Goal: Share content: Share content

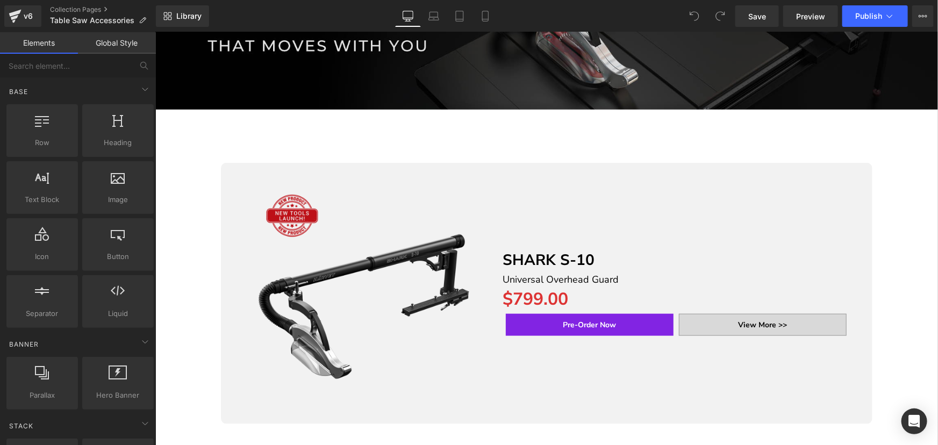
scroll to position [457, 0]
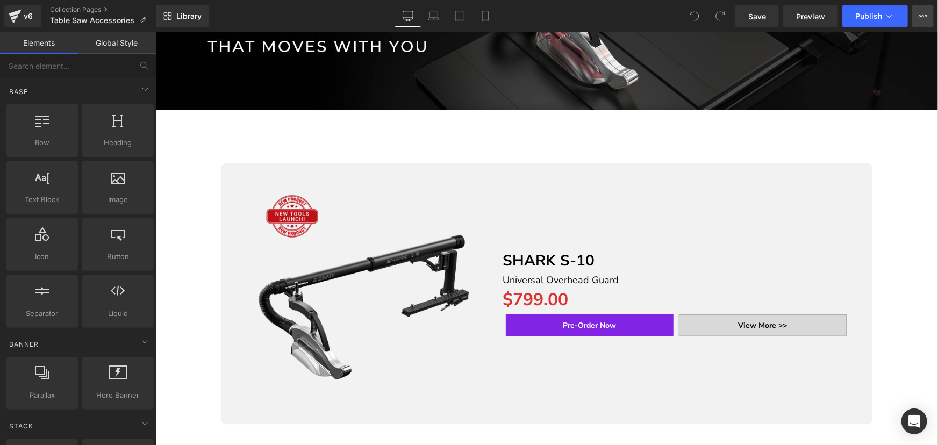
click at [924, 13] on icon at bounding box center [923, 16] width 9 height 9
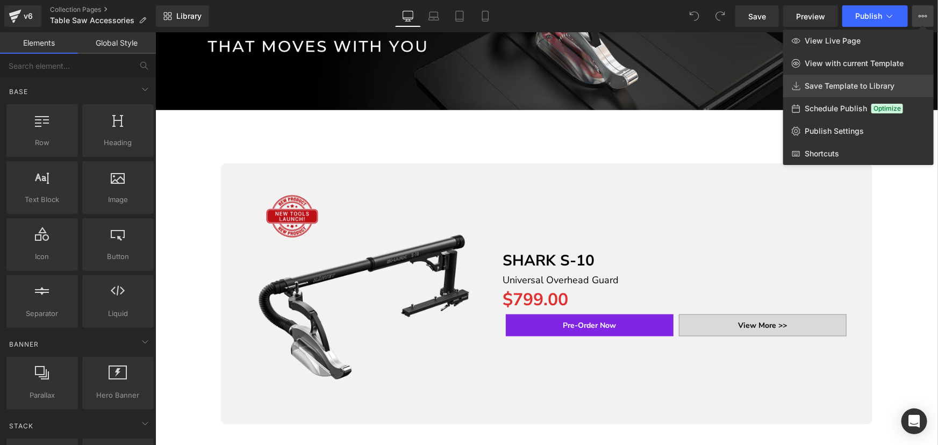
click at [837, 82] on span "Save Template to Library" at bounding box center [850, 86] width 90 height 10
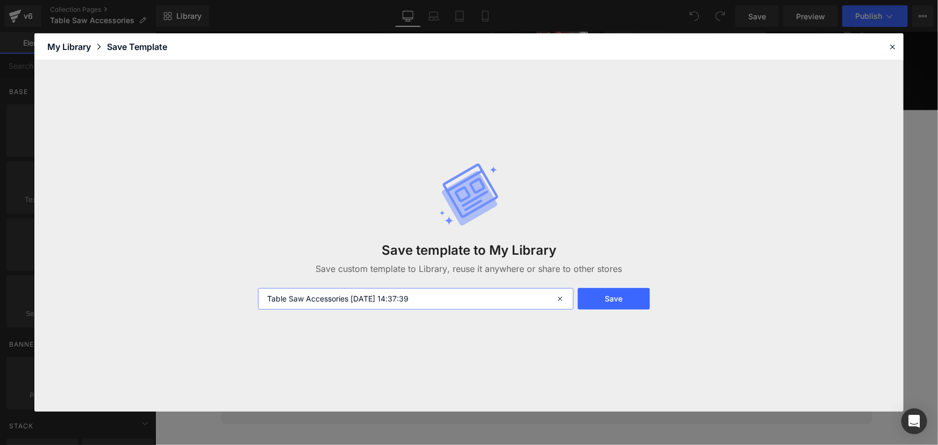
drag, startPoint x: 348, startPoint y: 301, endPoint x: 241, endPoint y: 285, distance: 108.7
click at [234, 287] on div "Save template to My Library Save custom template to Library, reuse it anywhere …" at bounding box center [468, 236] width 869 height 352
drag, startPoint x: 609, startPoint y: 296, endPoint x: 247, endPoint y: 123, distance: 401.7
click at [609, 296] on button "Save" at bounding box center [614, 299] width 73 height 22
click at [726, 187] on div "Save template to My Library Save custom template to Library, reuse it anywhere …" at bounding box center [468, 236] width 869 height 352
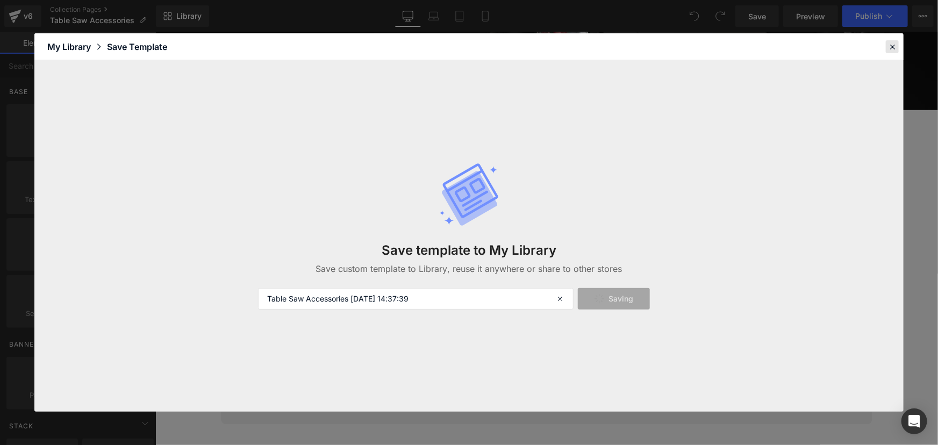
click at [892, 46] on icon at bounding box center [893, 47] width 10 height 10
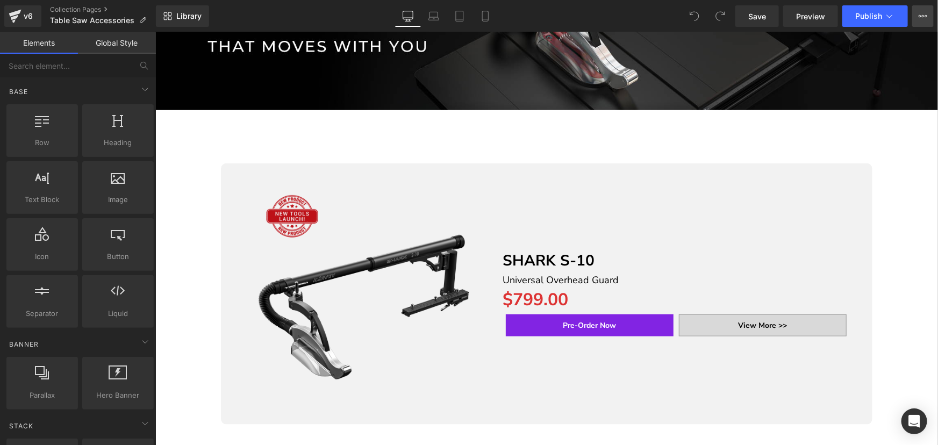
click at [922, 18] on icon at bounding box center [923, 16] width 9 height 9
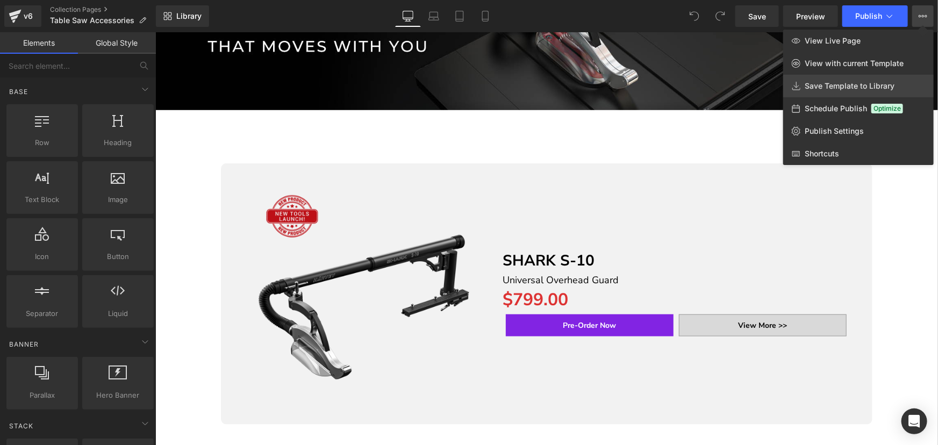
click at [855, 85] on span "Save Template to Library" at bounding box center [850, 86] width 90 height 10
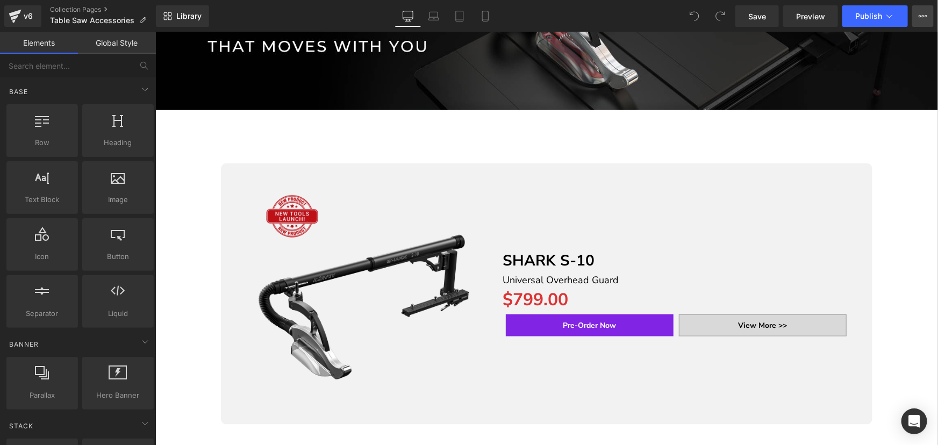
click at [924, 17] on icon at bounding box center [923, 16] width 9 height 9
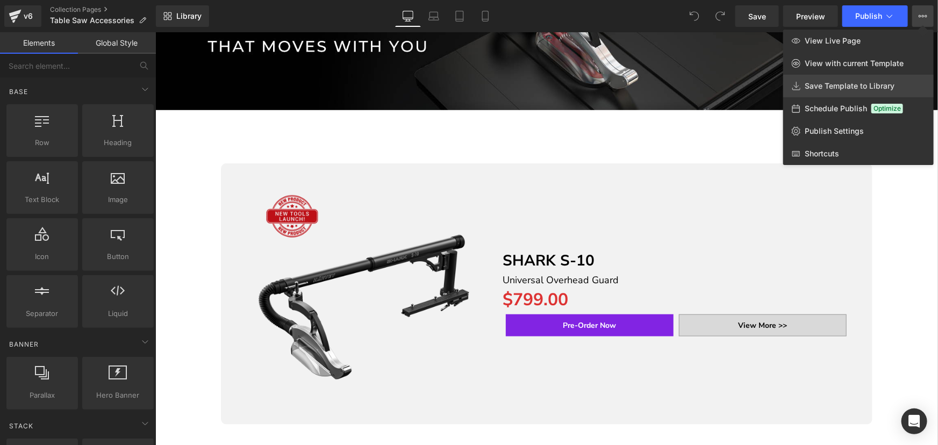
click at [801, 82] on icon at bounding box center [796, 86] width 9 height 9
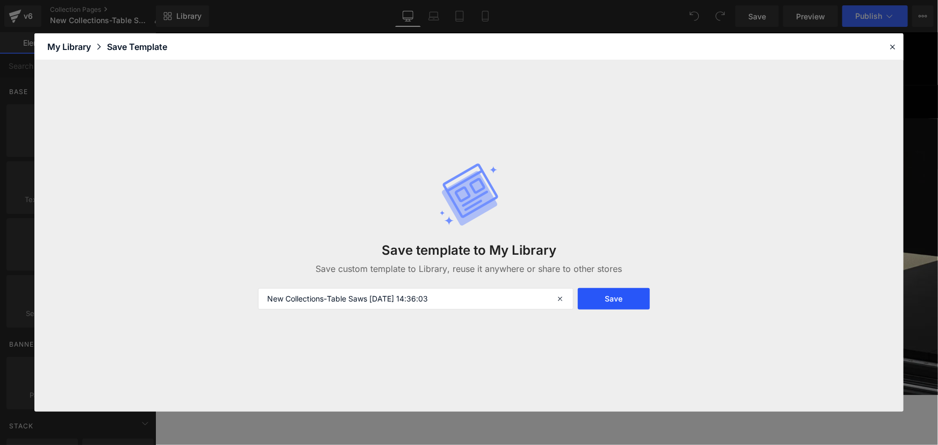
click at [615, 296] on button "Save" at bounding box center [614, 299] width 73 height 22
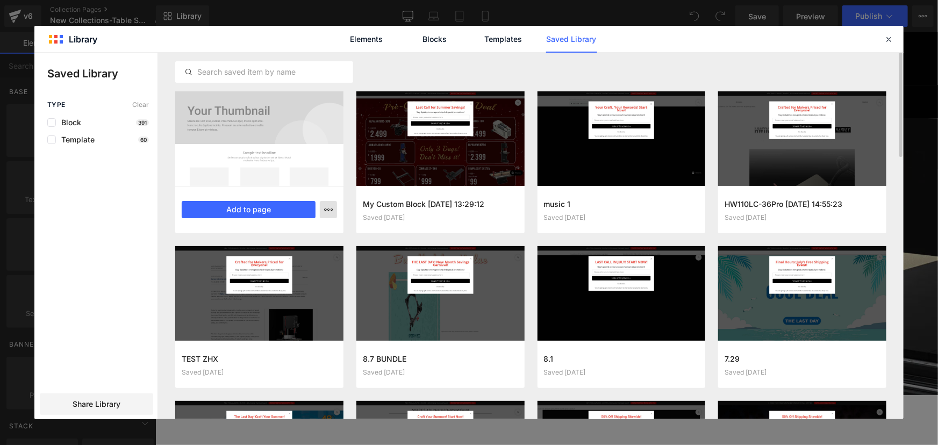
click at [0, 0] on icon "button" at bounding box center [0, 0] width 0 height 0
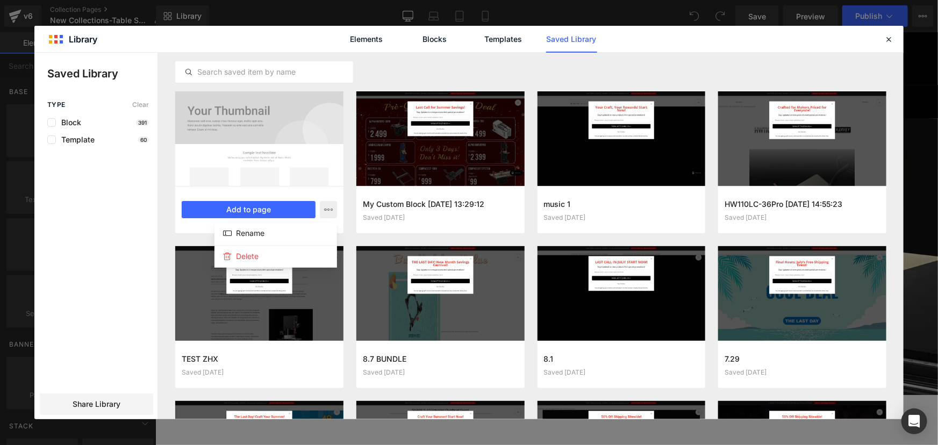
click at [271, 42] on div "Elements Blocks Templates Saved Library" at bounding box center [468, 39] width 869 height 26
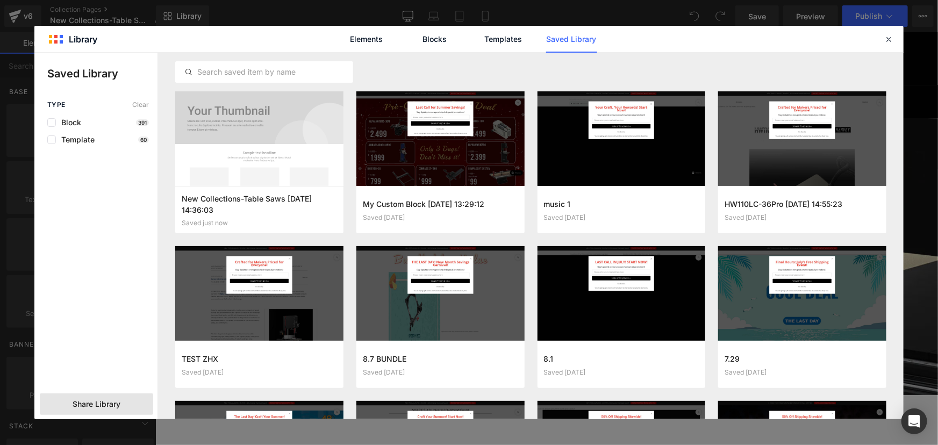
click at [116, 400] on span "Share Library" at bounding box center [97, 404] width 48 height 11
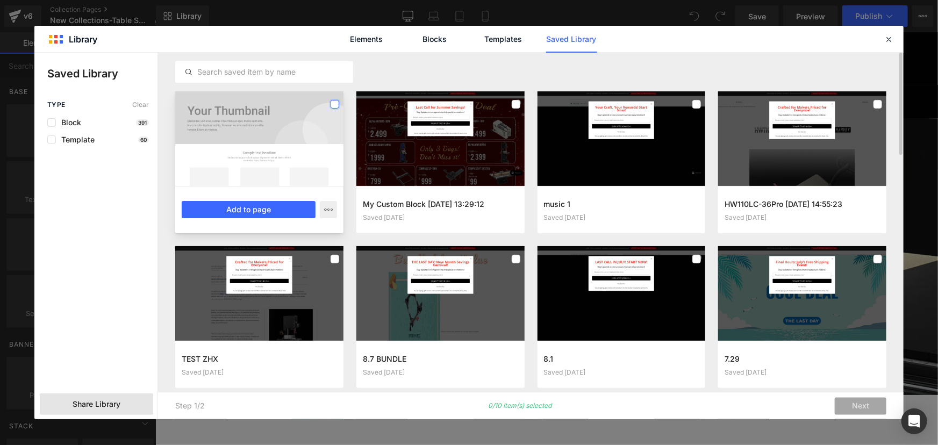
click at [337, 102] on label at bounding box center [335, 104] width 9 height 9
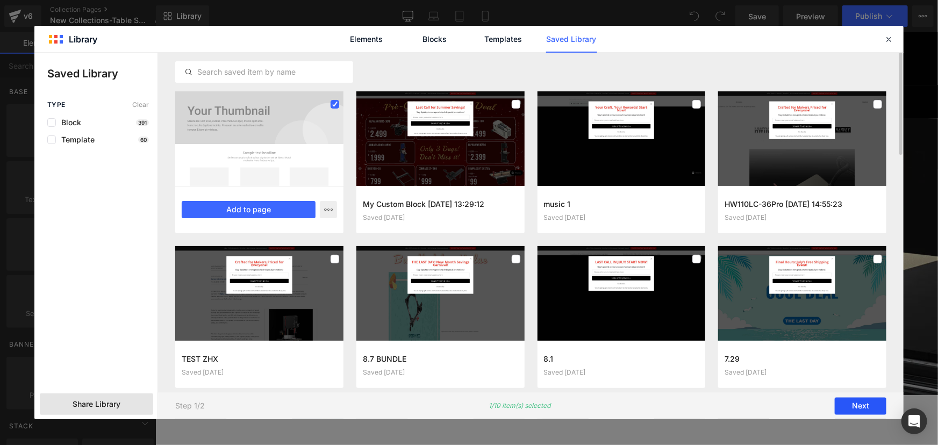
click at [866, 408] on button "Next" at bounding box center [861, 406] width 52 height 17
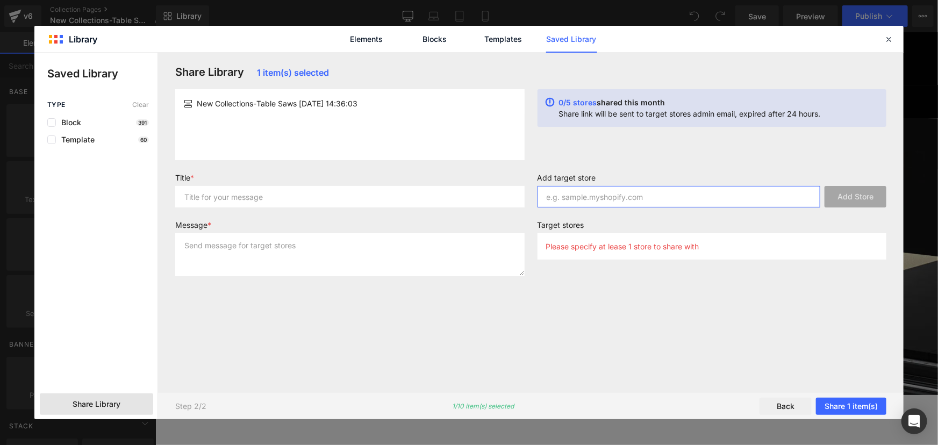
click at [622, 197] on input "text" at bounding box center [679, 197] width 283 height 22
type input "[DOMAIN_NAME]"
click at [869, 197] on button "Add Store" at bounding box center [856, 197] width 62 height 22
click at [275, 201] on input "text" at bounding box center [350, 197] width 350 height 22
type input "table saw"
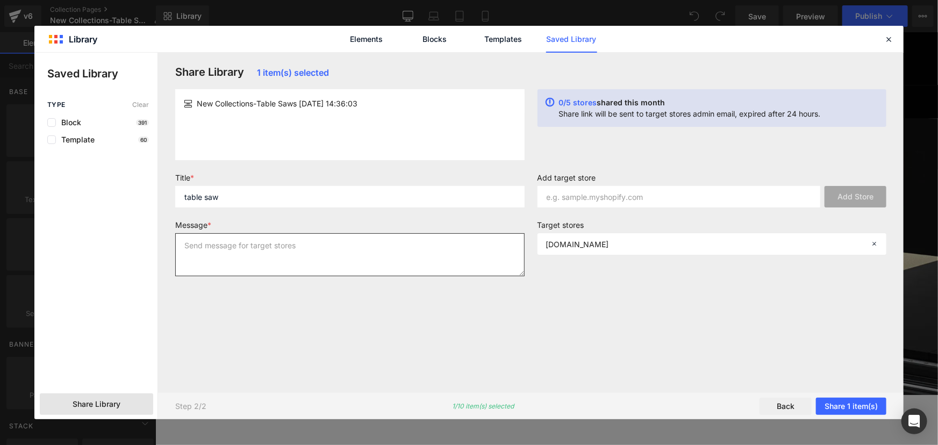
click at [268, 241] on textarea at bounding box center [350, 254] width 350 height 43
type textarea "1"
click at [856, 402] on button "Share 1 item(s)" at bounding box center [851, 406] width 70 height 17
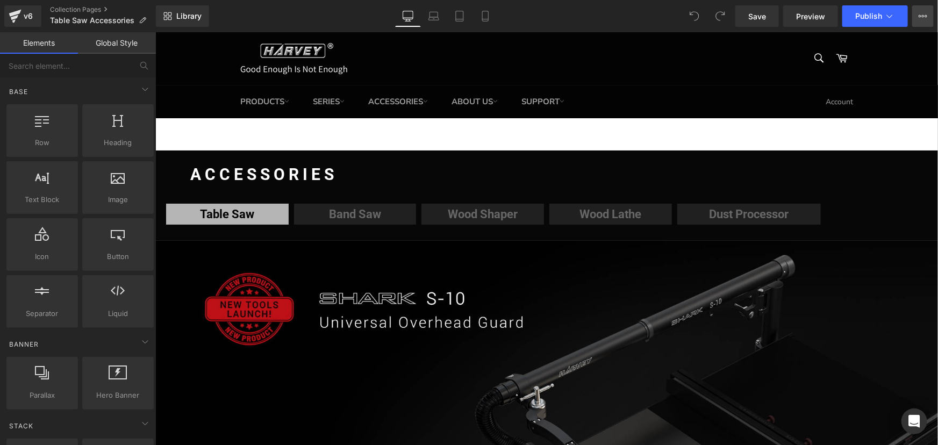
click at [914, 16] on button "View Live Page View with current Template Save Template to Library Schedule Pub…" at bounding box center [924, 16] width 22 height 22
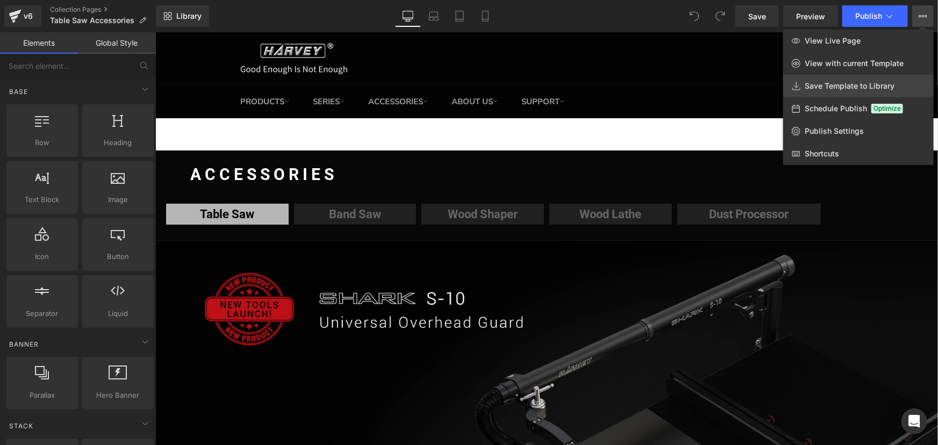
click at [836, 84] on span "Save Template to Library" at bounding box center [850, 86] width 90 height 10
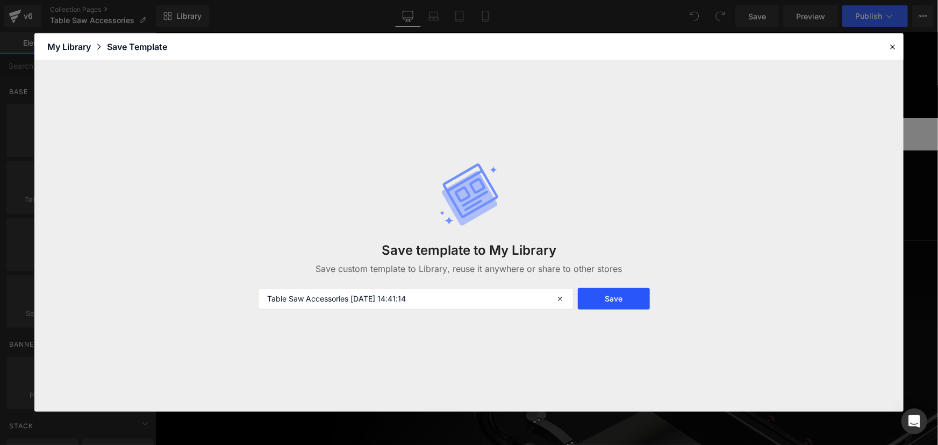
click at [628, 296] on button "Save" at bounding box center [614, 299] width 73 height 22
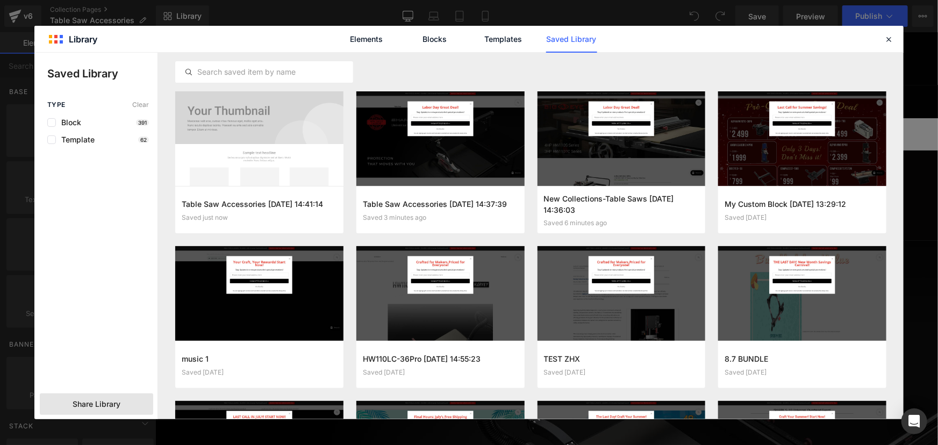
click at [113, 403] on span "Share Library" at bounding box center [97, 404] width 48 height 11
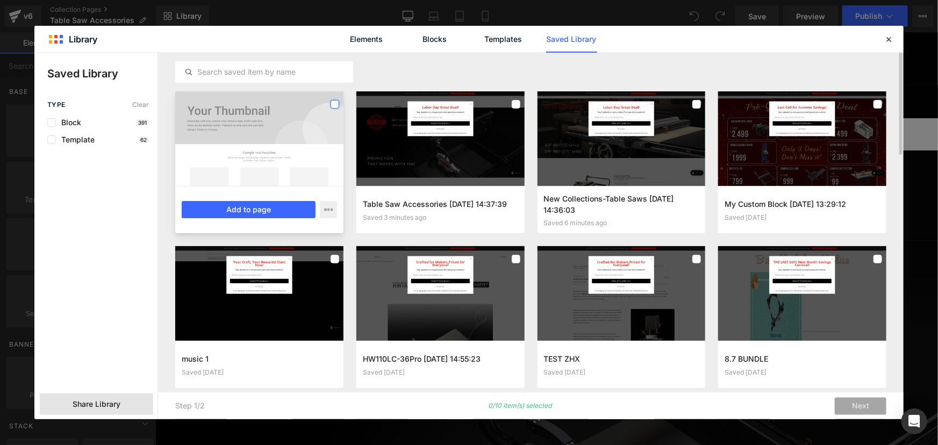
click at [336, 102] on label at bounding box center [335, 104] width 9 height 9
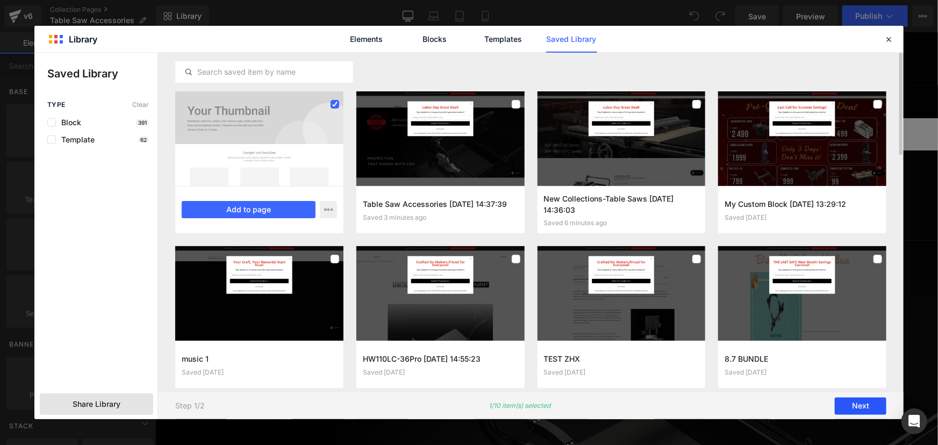
click at [860, 408] on button "Next" at bounding box center [861, 406] width 52 height 17
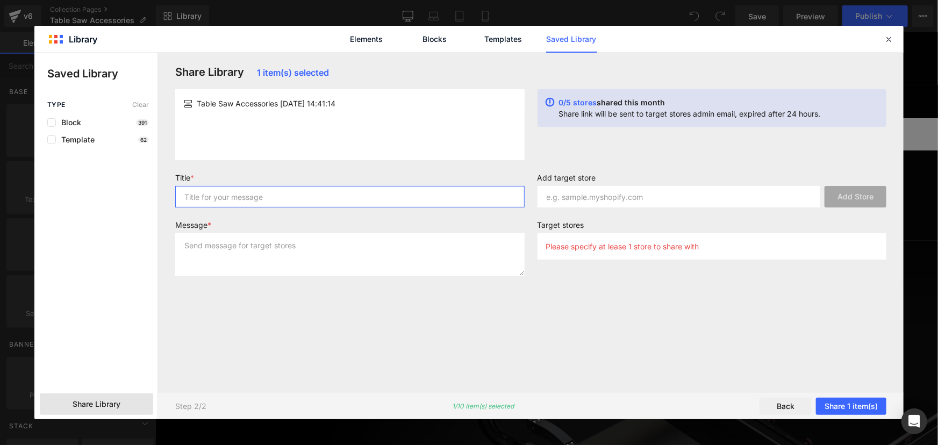
click at [273, 199] on input "text" at bounding box center [350, 197] width 350 height 22
paste input "Table Saw Accessories"
type input "Table Saw Accessories"
click at [244, 237] on textarea at bounding box center [350, 254] width 350 height 43
paste textarea "Table Saw Accessories"
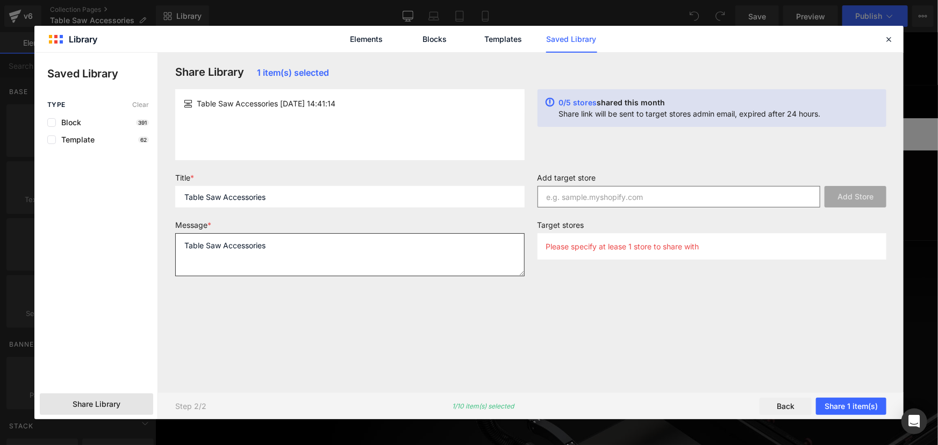
type textarea "Table Saw Accessories"
click at [646, 198] on input "text" at bounding box center [679, 197] width 283 height 22
type input "[DOMAIN_NAME]"
click at [860, 187] on button "Add Store" at bounding box center [856, 197] width 62 height 22
click at [855, 404] on button "Share 1 item(s)" at bounding box center [851, 406] width 70 height 17
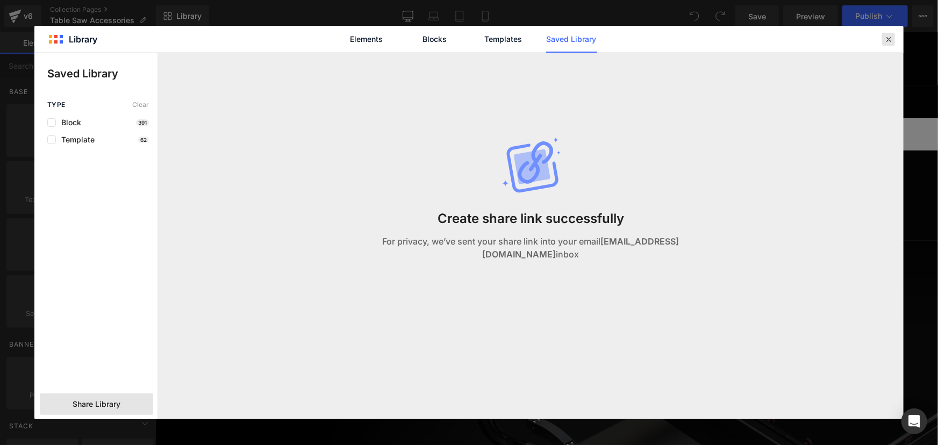
click at [890, 41] on icon at bounding box center [889, 39] width 10 height 10
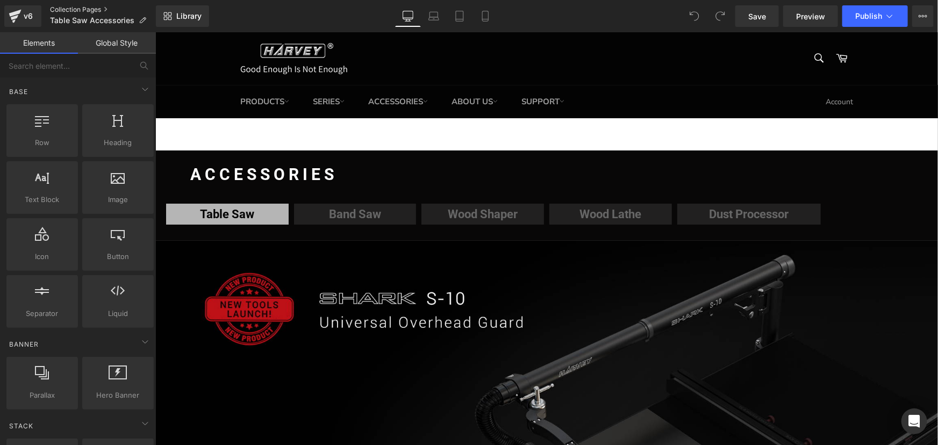
click at [79, 7] on link "Collection Pages" at bounding box center [103, 9] width 106 height 9
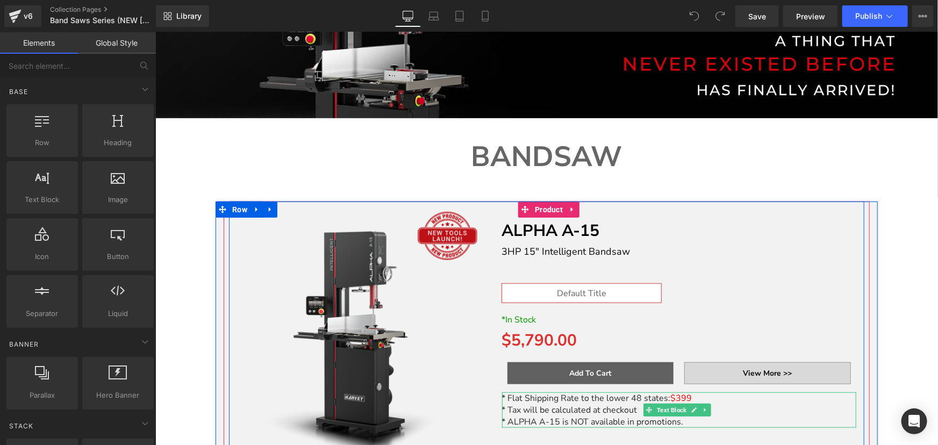
scroll to position [244, 0]
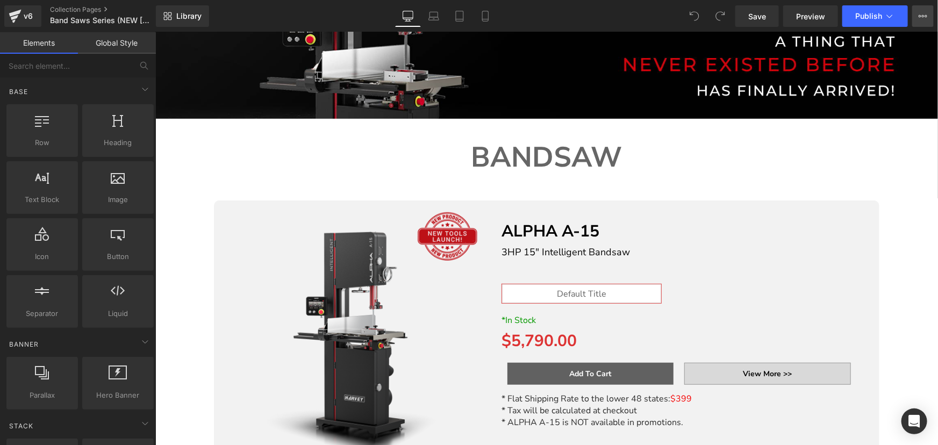
click at [921, 11] on button "View Live Page View with current Template Save Template to Library Schedule Pub…" at bounding box center [924, 16] width 22 height 22
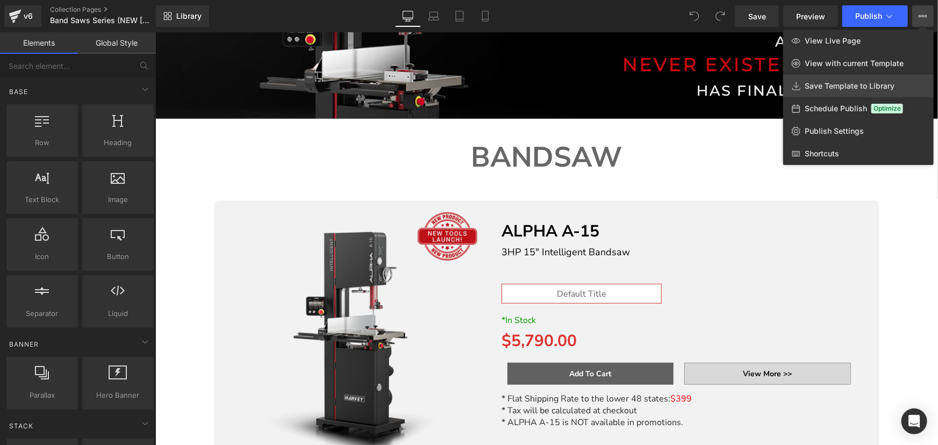
click at [842, 86] on span "Save Template to Library" at bounding box center [850, 86] width 90 height 10
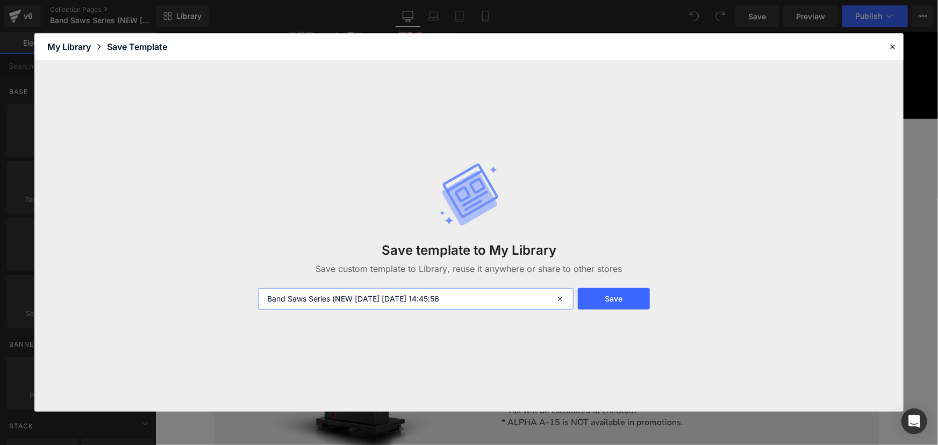
drag, startPoint x: 330, startPoint y: 301, endPoint x: 230, endPoint y: 285, distance: 101.3
click at [230, 285] on div "Save template to My Library Save custom template to Library, reuse it anywhere …" at bounding box center [468, 236] width 869 height 352
drag, startPoint x: 615, startPoint y: 297, endPoint x: 626, endPoint y: 302, distance: 11.6
click at [615, 297] on button "Save" at bounding box center [614, 299] width 73 height 22
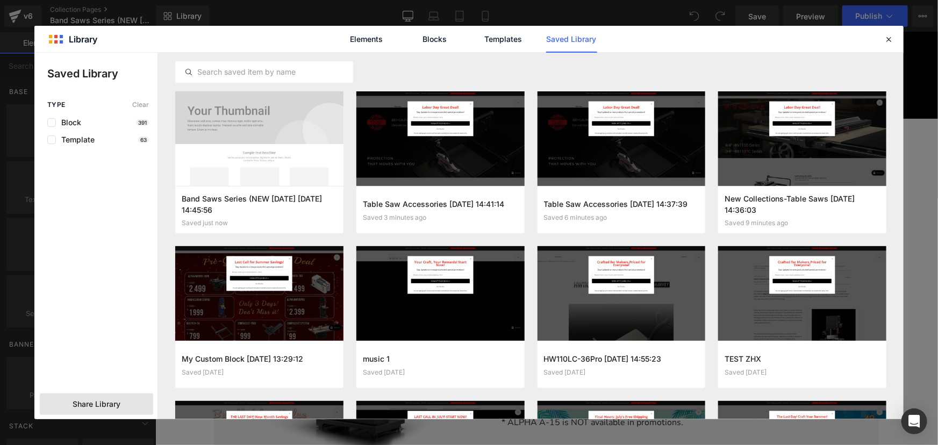
click at [92, 403] on span "Share Library" at bounding box center [97, 404] width 48 height 11
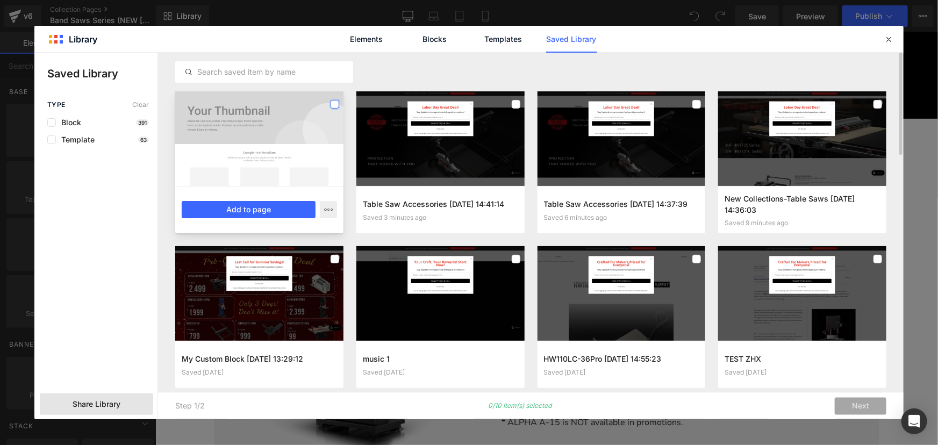
click at [332, 104] on label at bounding box center [335, 104] width 9 height 9
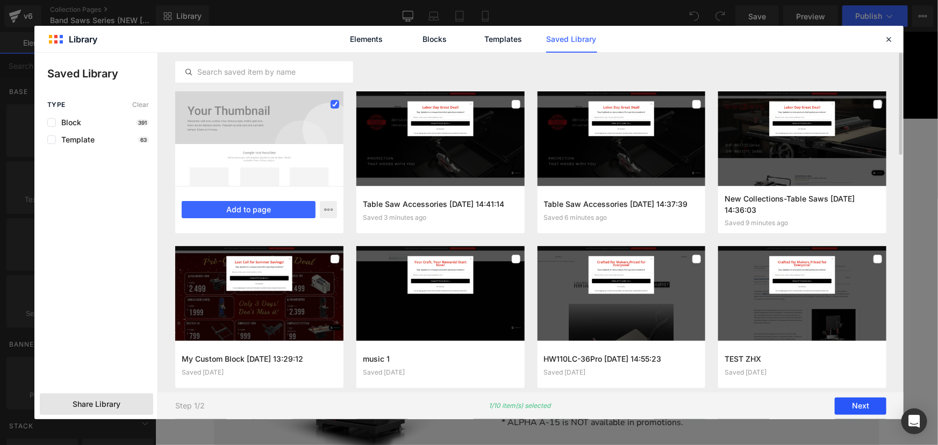
click at [856, 407] on button "Next" at bounding box center [861, 406] width 52 height 17
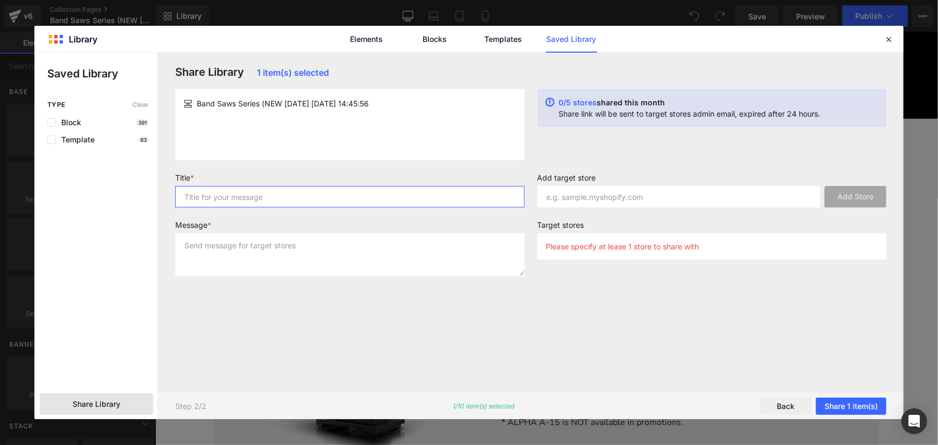
click at [258, 194] on input "text" at bounding box center [350, 197] width 350 height 22
paste input "Band Saws Series"
type input "Band Saws Series"
drag, startPoint x: 237, startPoint y: 250, endPoint x: 318, endPoint y: 239, distance: 82.4
click at [237, 250] on textarea at bounding box center [350, 254] width 350 height 43
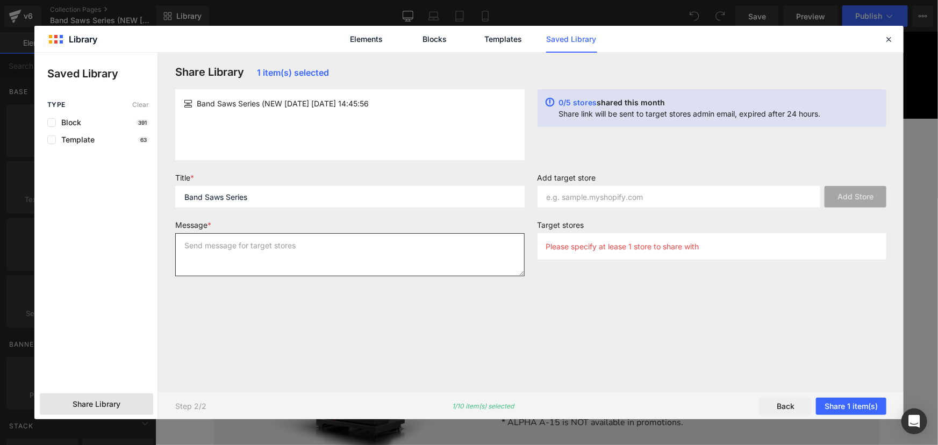
paste textarea "Band Saws Series"
type textarea "Band Saws Series"
click at [662, 196] on input "text" at bounding box center [679, 197] width 283 height 22
type input "[DOMAIN_NAME]"
click at [720, 222] on label "Target stores" at bounding box center [713, 226] width 350 height 13
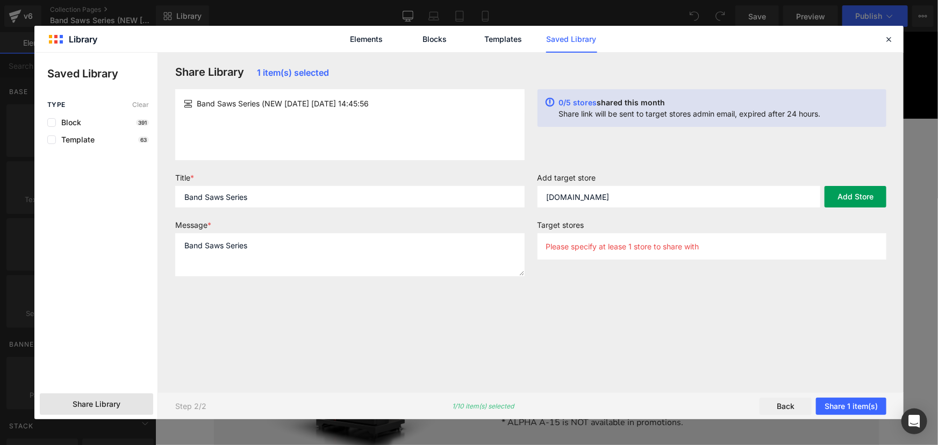
click at [849, 190] on button "Add Store" at bounding box center [856, 197] width 62 height 22
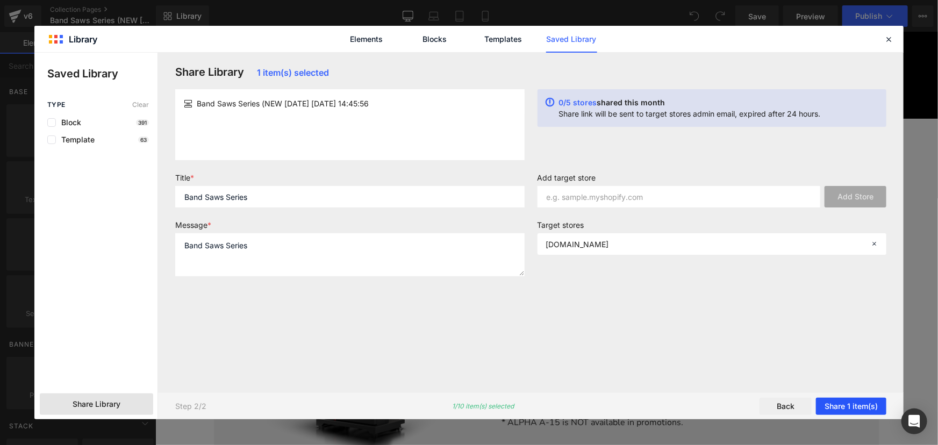
click at [843, 401] on button "Share 1 item(s)" at bounding box center [851, 406] width 70 height 17
